Goal: Navigation & Orientation: Understand site structure

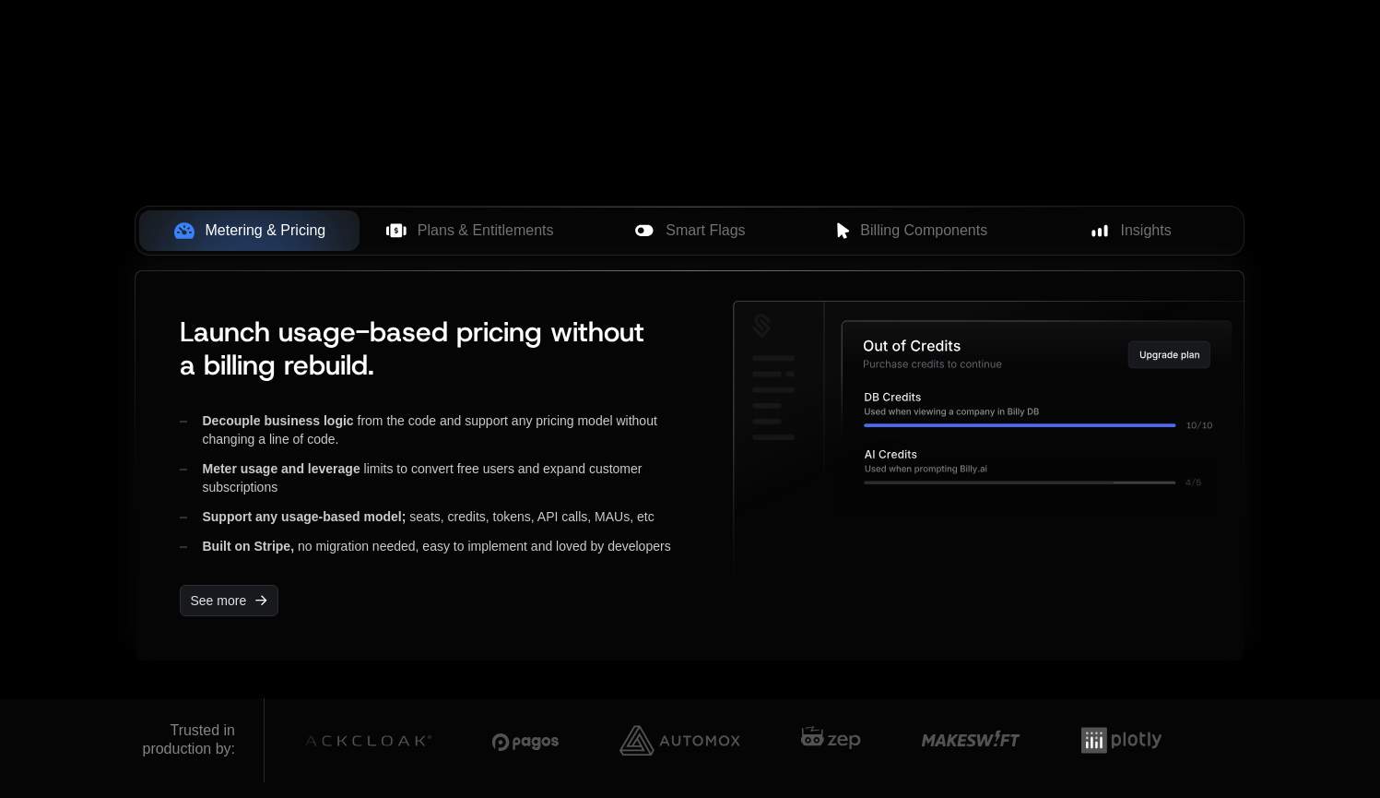
scroll to position [759, 0]
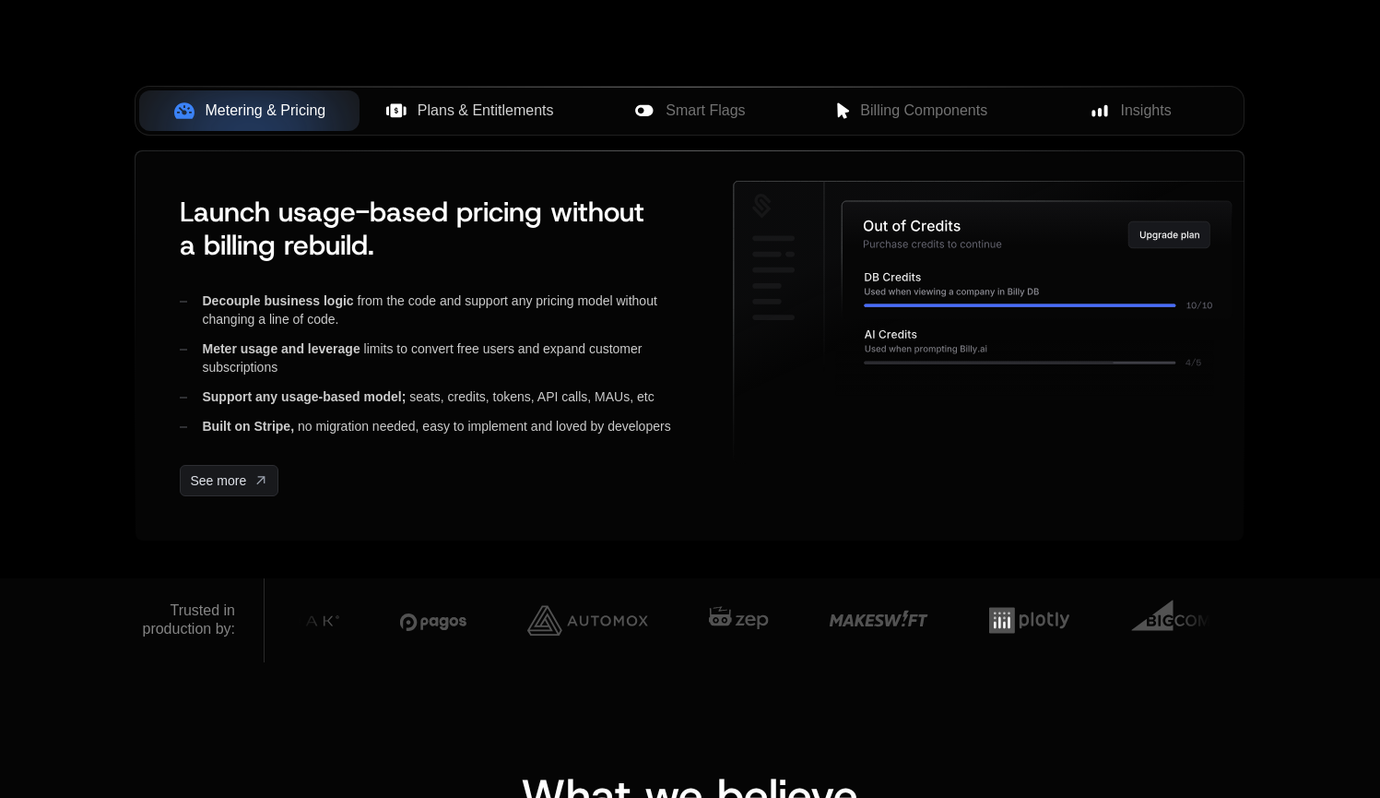
click at [488, 109] on span "Plans & Entitlements" at bounding box center [486, 111] width 136 height 22
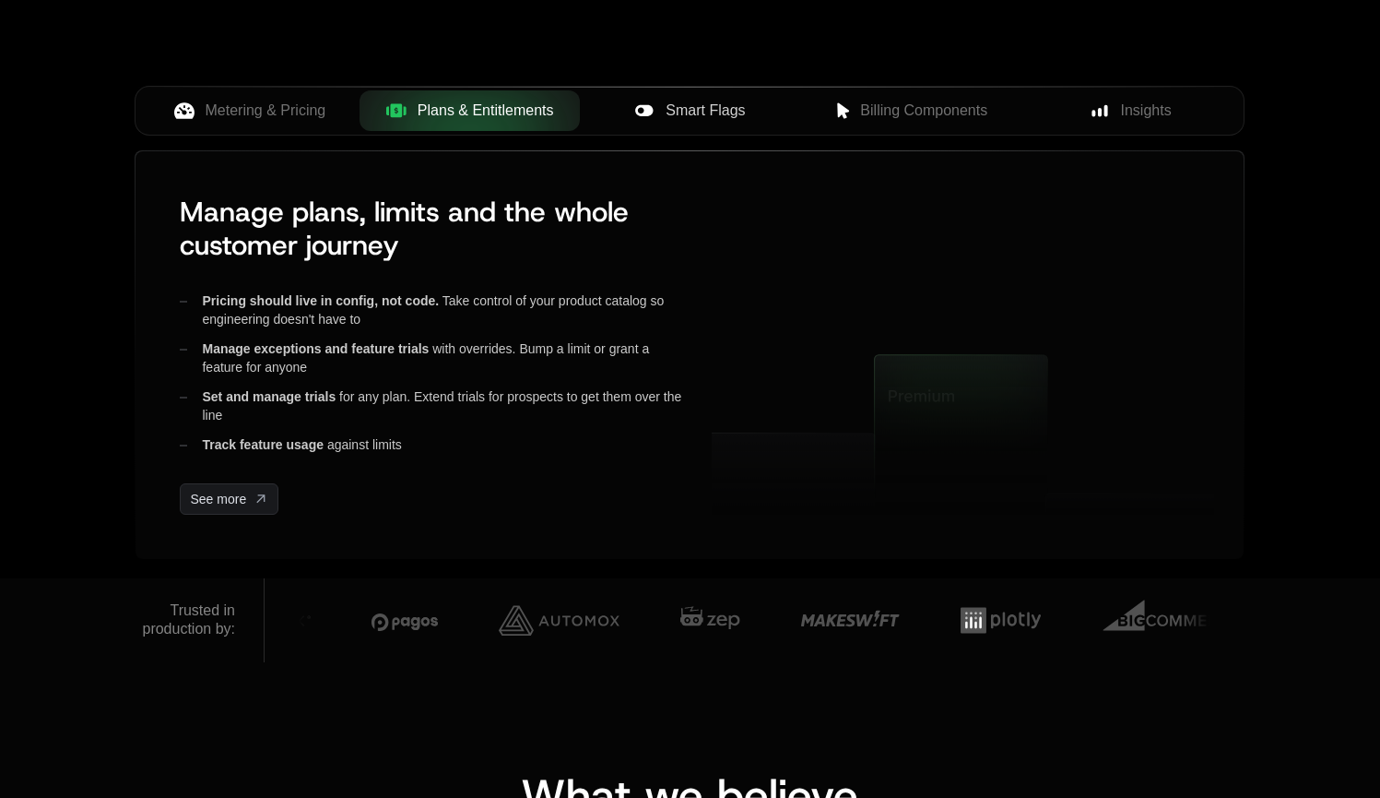
click at [705, 112] on span "Smart Flags" at bounding box center [705, 111] width 79 height 22
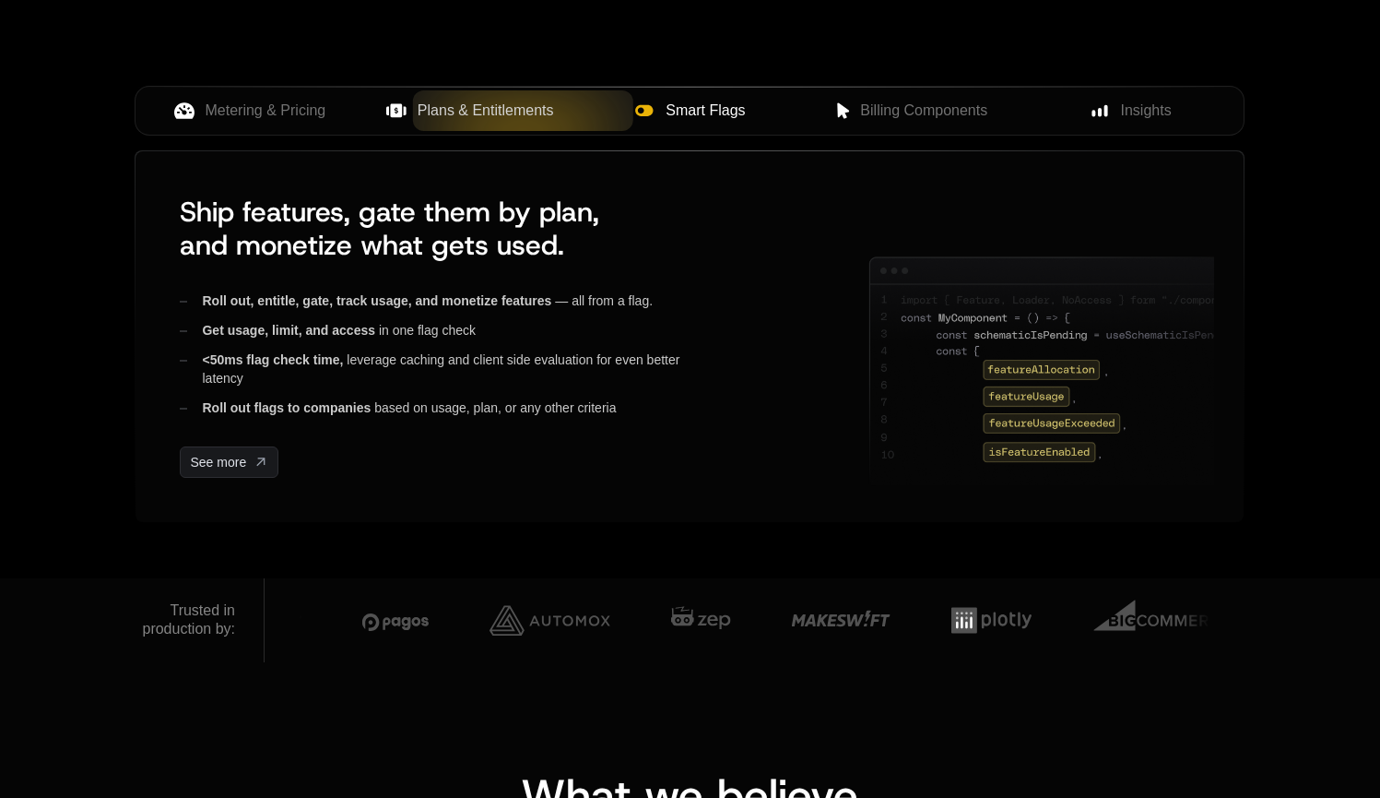
scroll to position [0, 0]
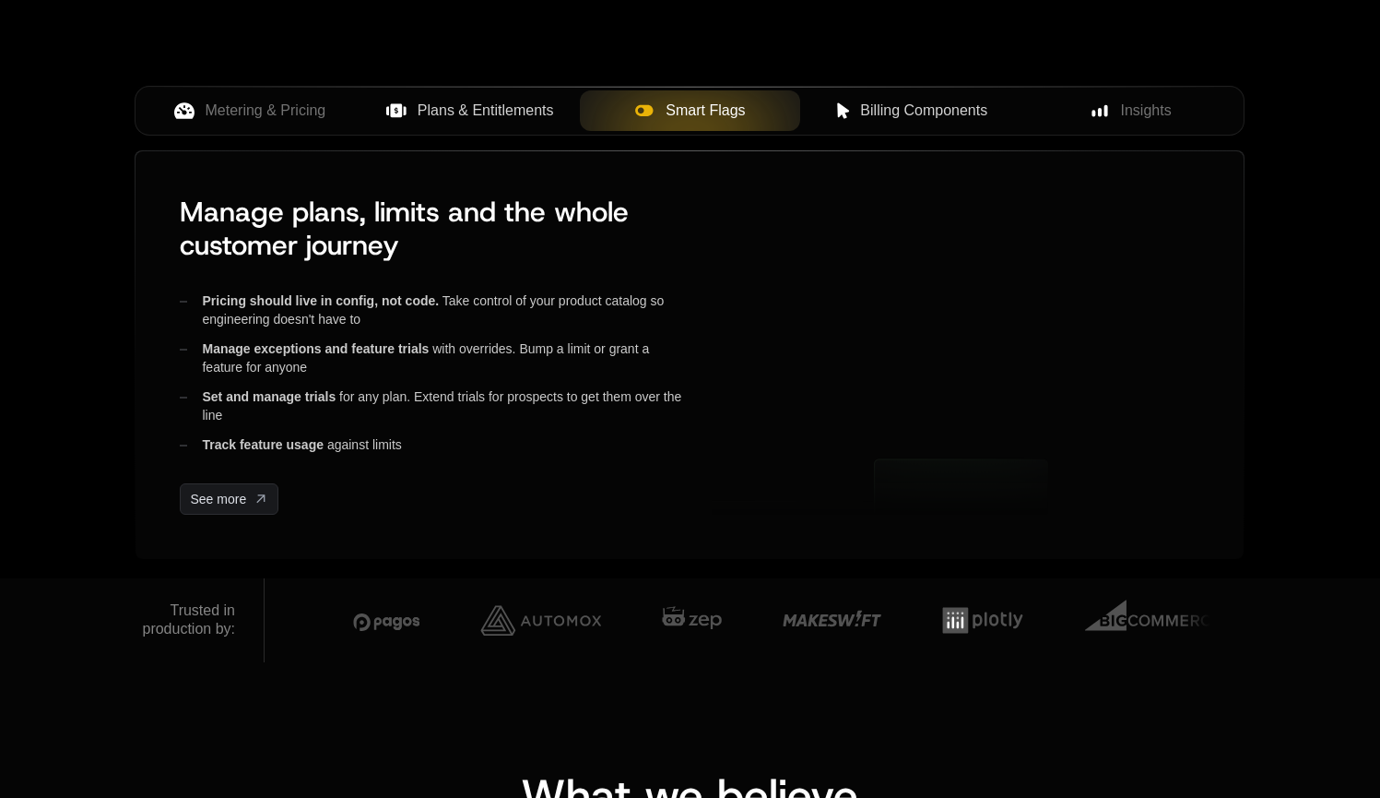
click at [884, 110] on span "Billing Components" at bounding box center [923, 111] width 127 height 22
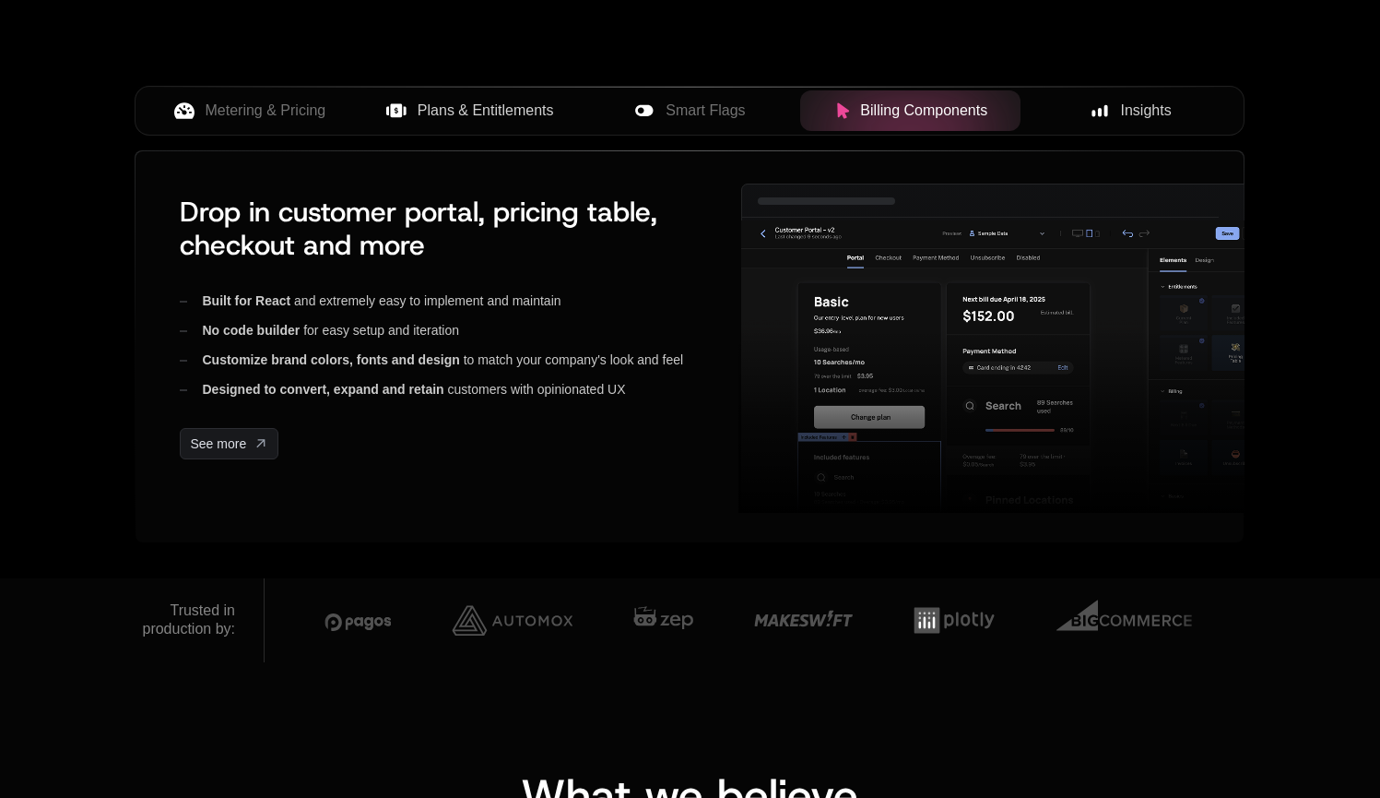
click at [1163, 106] on span "Insights" at bounding box center [1146, 111] width 51 height 22
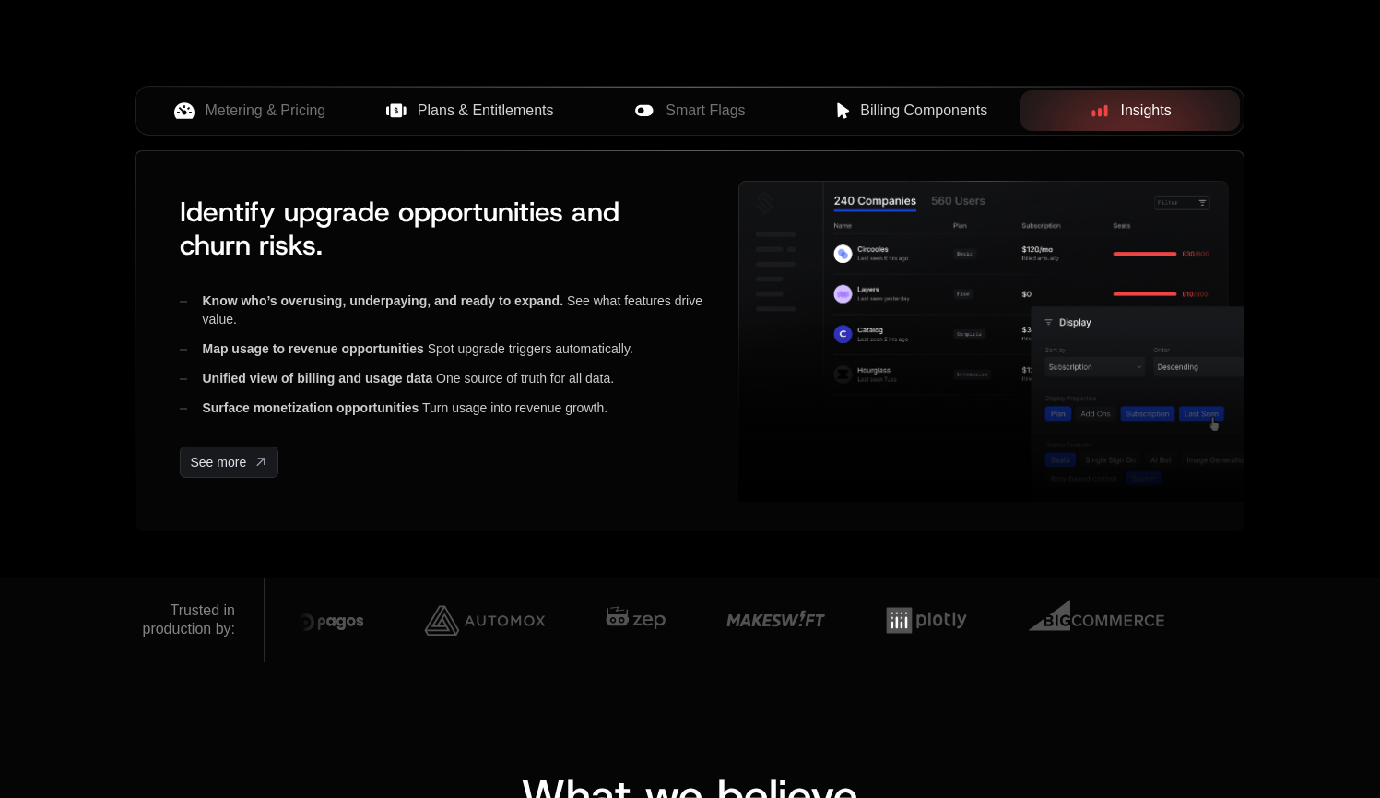
click at [942, 100] on span "Billing Components" at bounding box center [923, 111] width 127 height 22
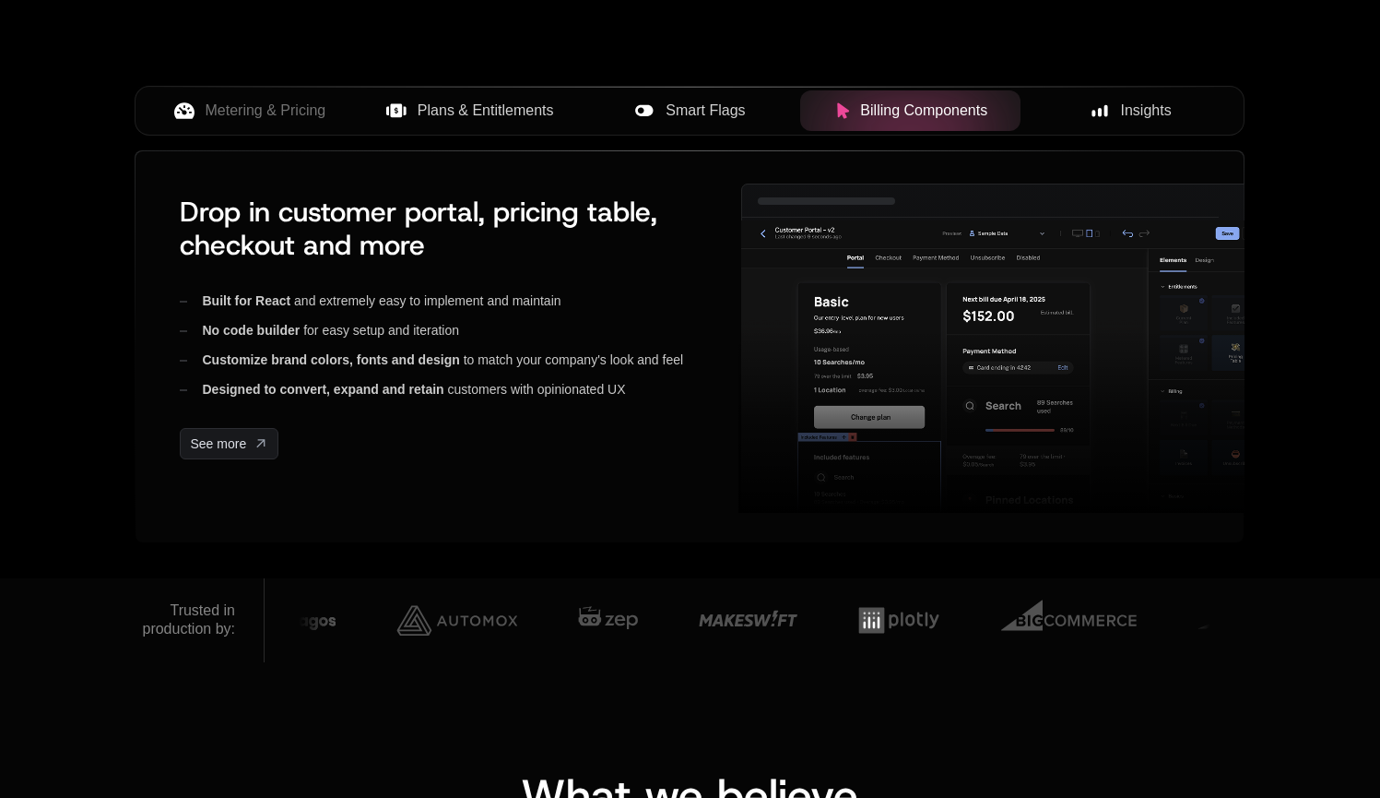
click at [708, 97] on button "Smart Flags" at bounding box center [690, 110] width 220 height 41
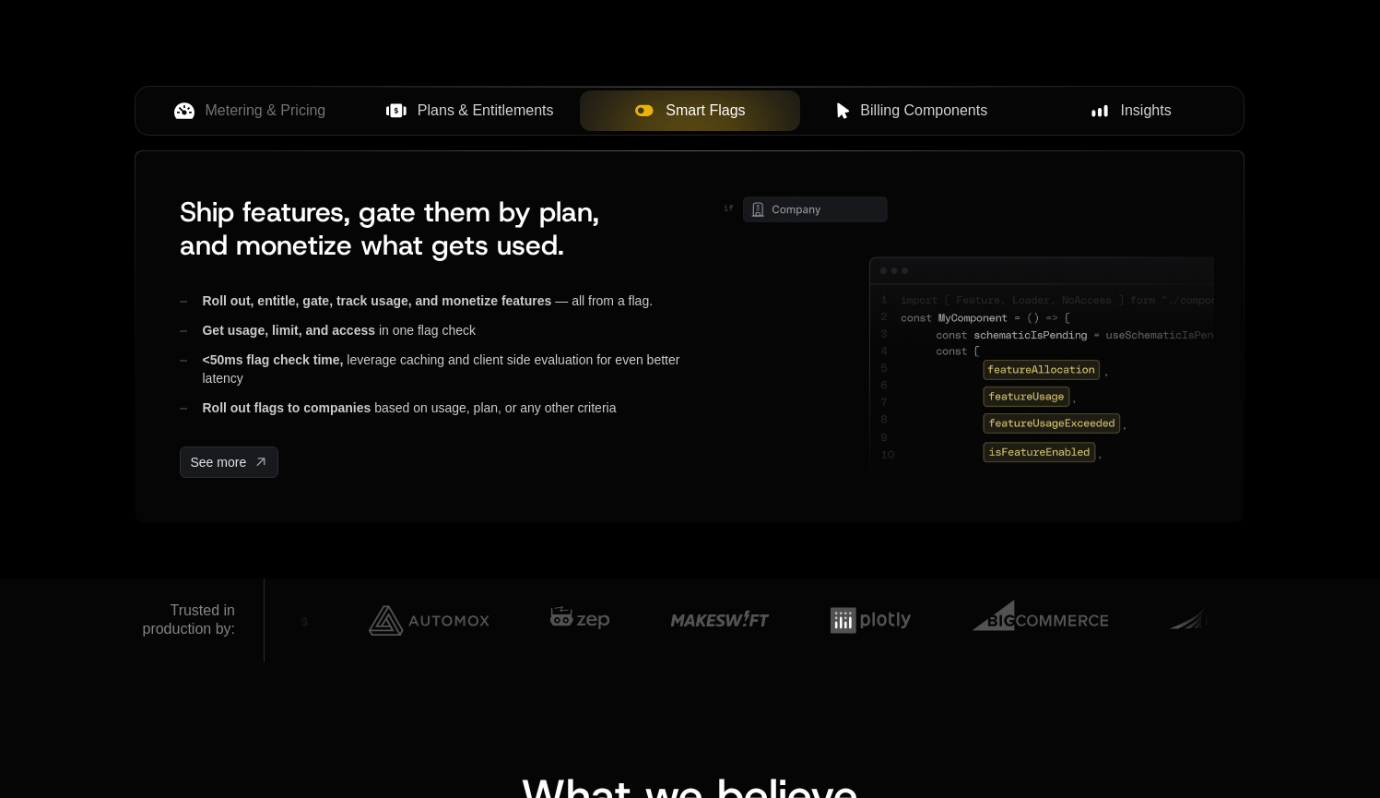
click at [460, 105] on span "Plans & Entitlements" at bounding box center [486, 111] width 136 height 22
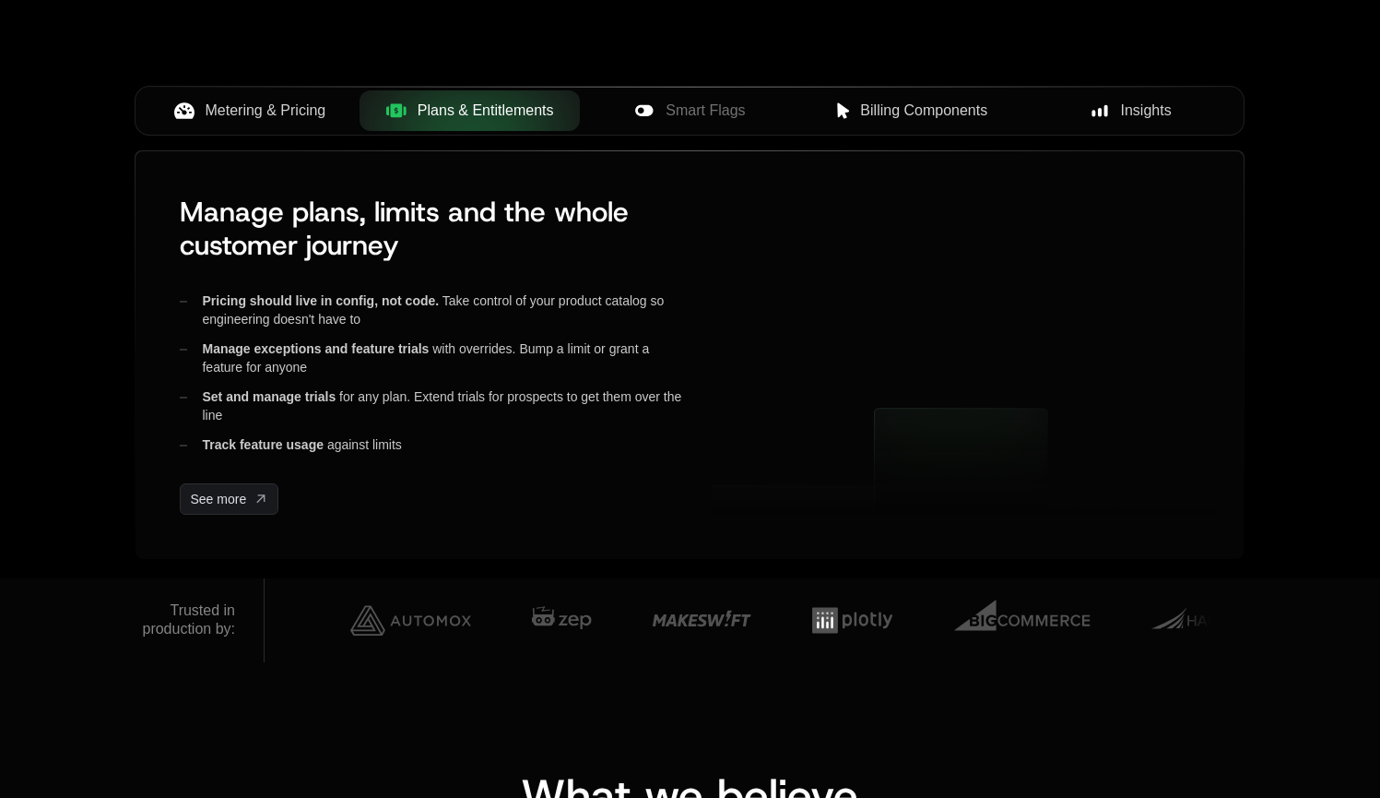
click at [280, 111] on span "Metering & Pricing" at bounding box center [266, 111] width 121 height 22
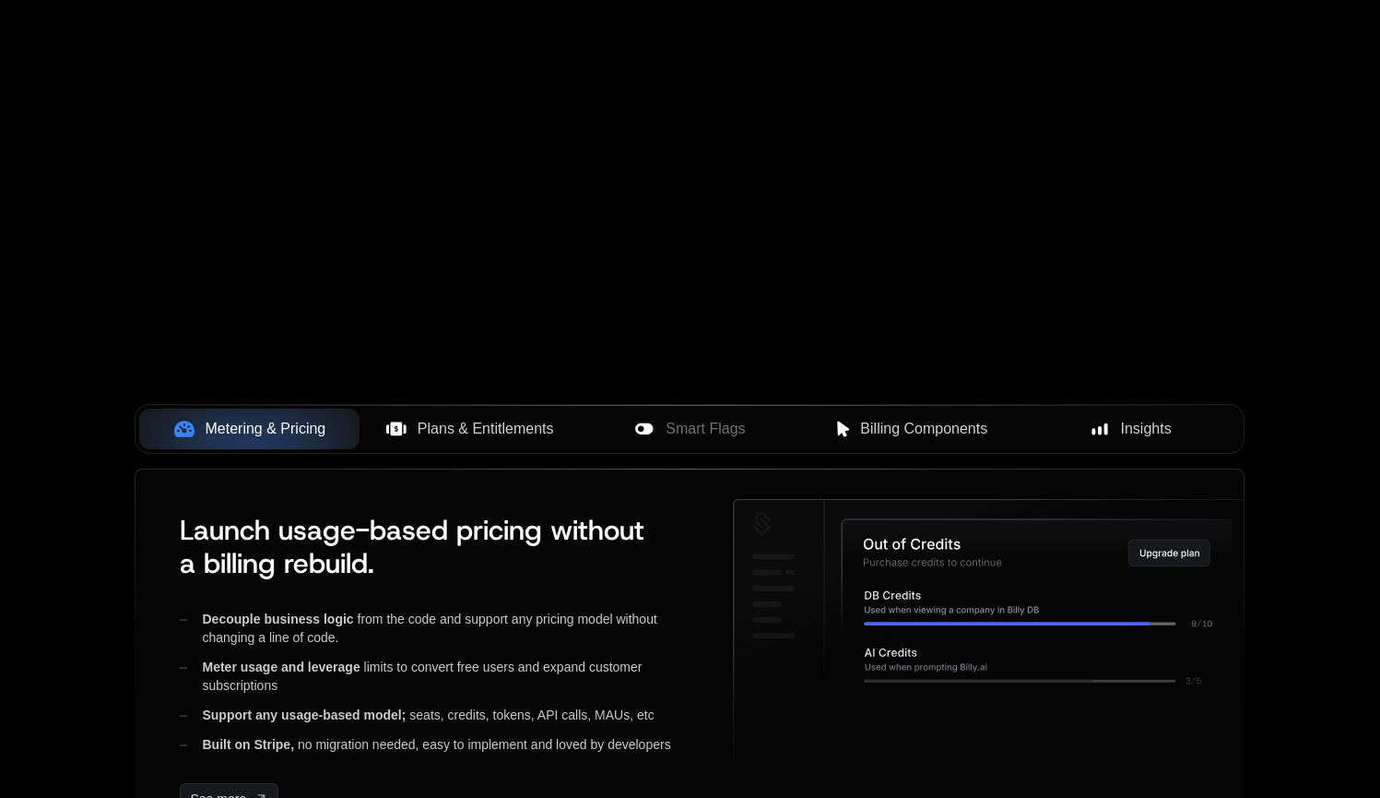
scroll to position [608, 0]
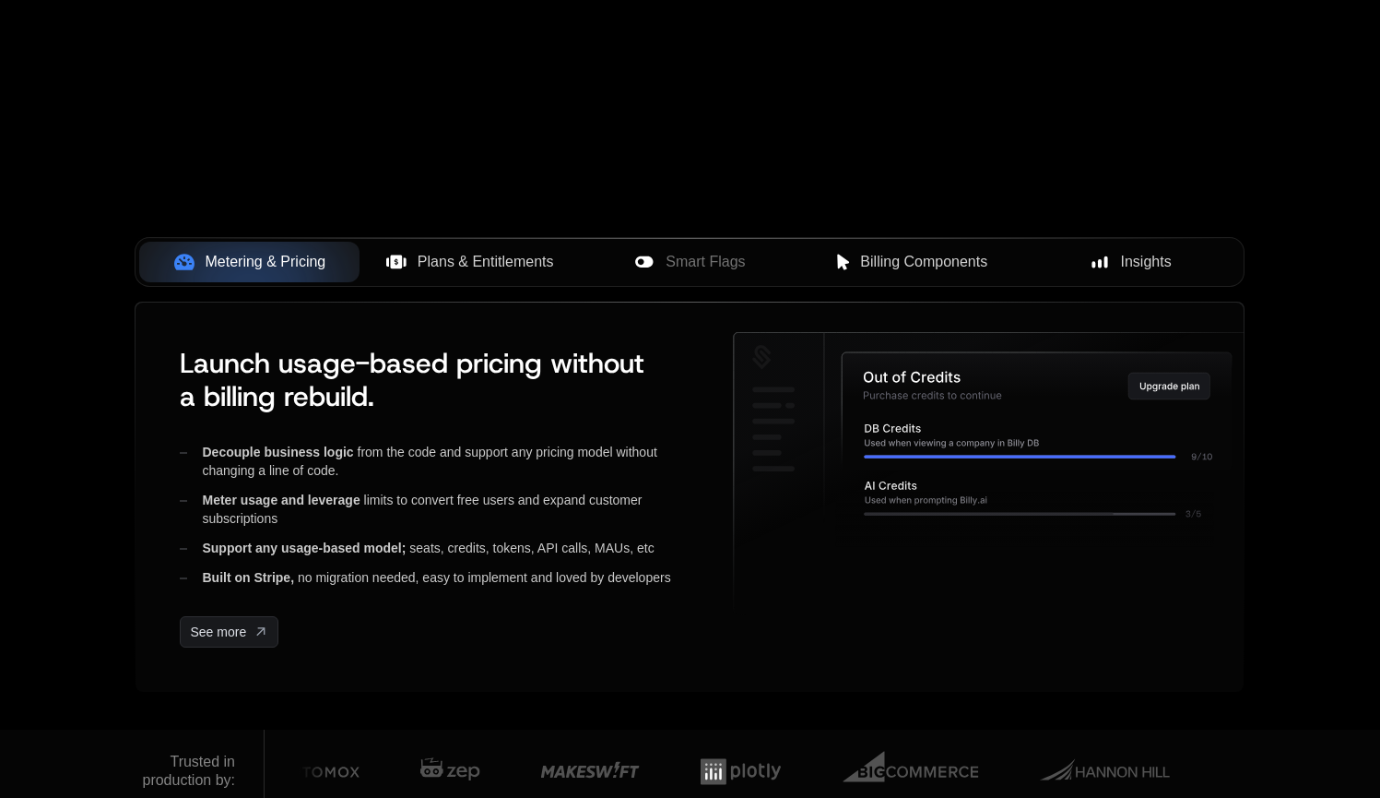
click at [432, 253] on span "Plans & Entitlements" at bounding box center [486, 262] width 136 height 22
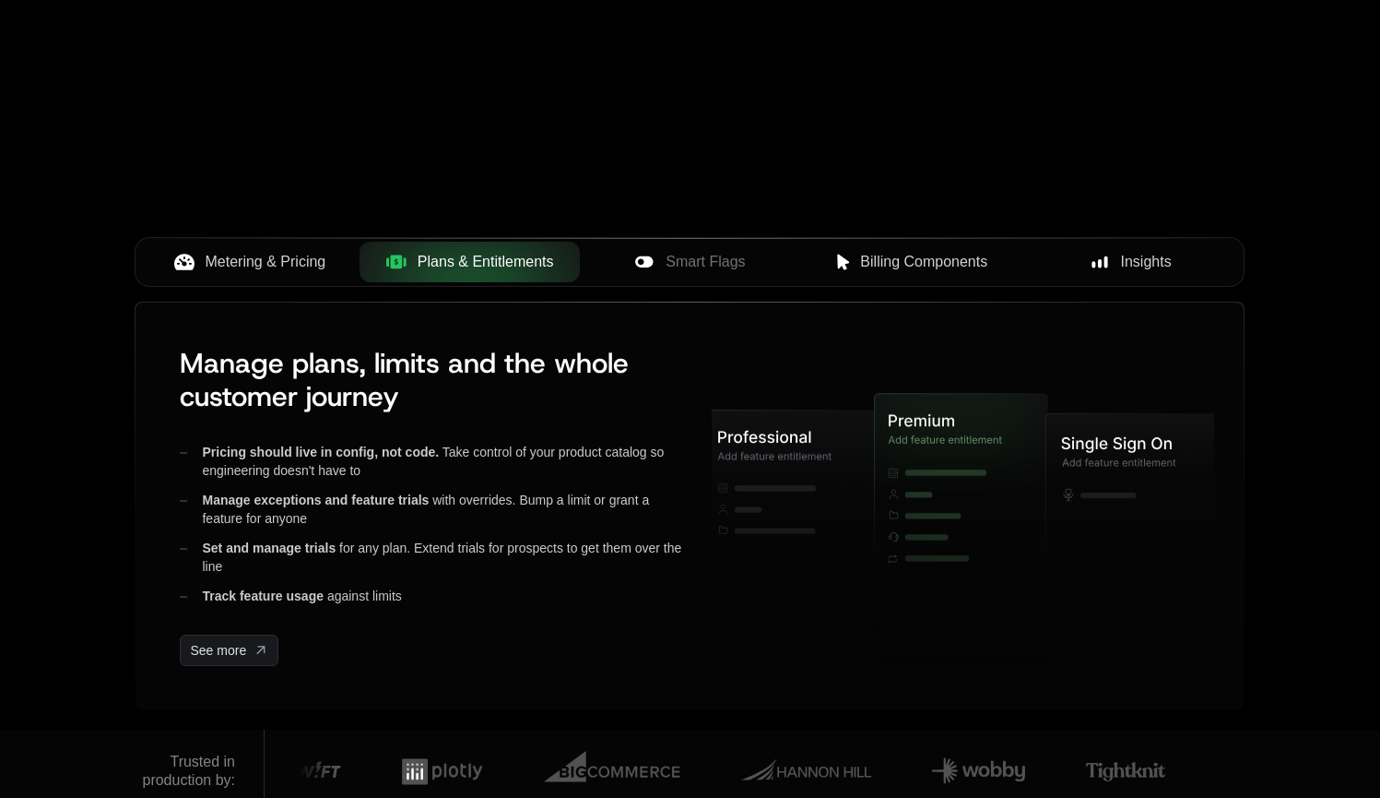
click at [707, 264] on span "Smart Flags" at bounding box center [705, 262] width 79 height 22
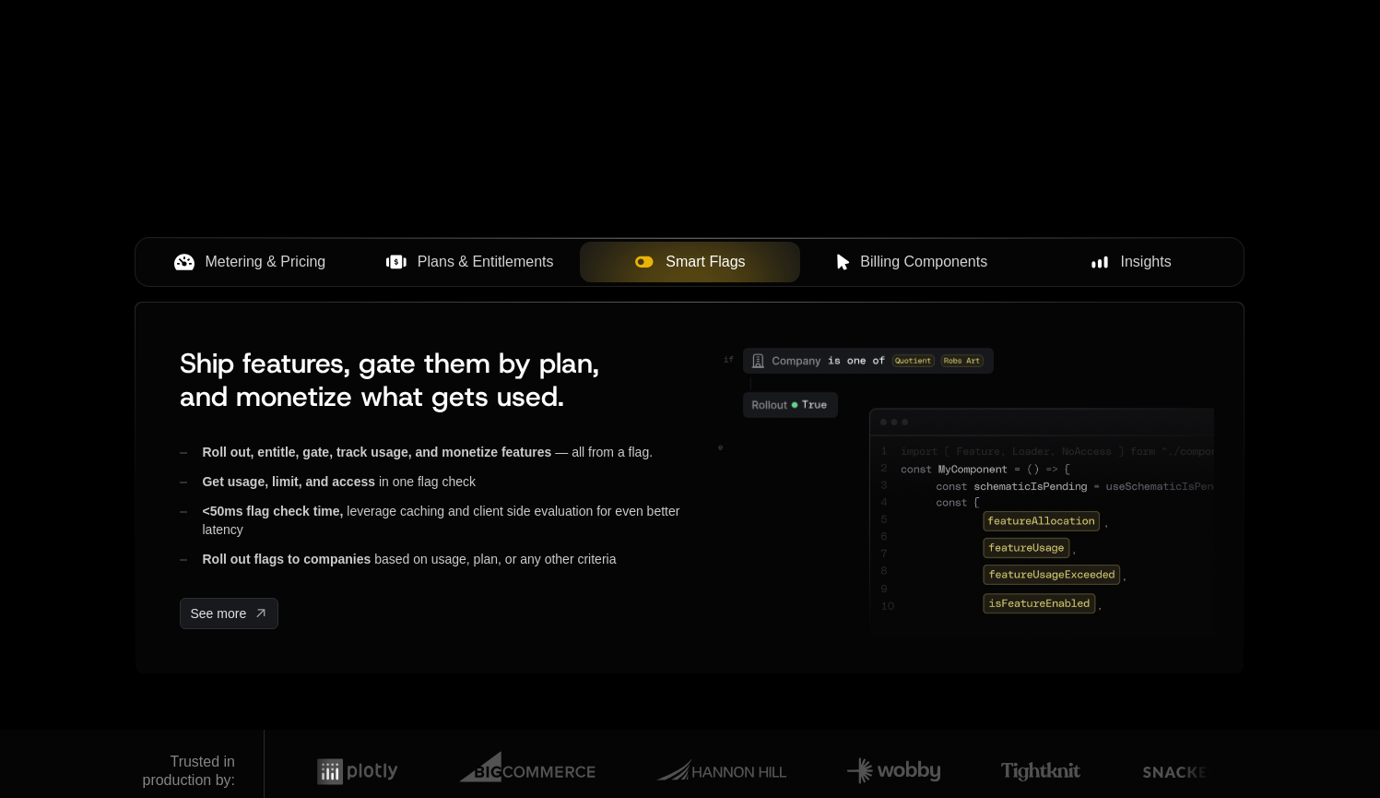
click at [908, 266] on span "Billing Components" at bounding box center [923, 262] width 127 height 22
